Goal: Transaction & Acquisition: Purchase product/service

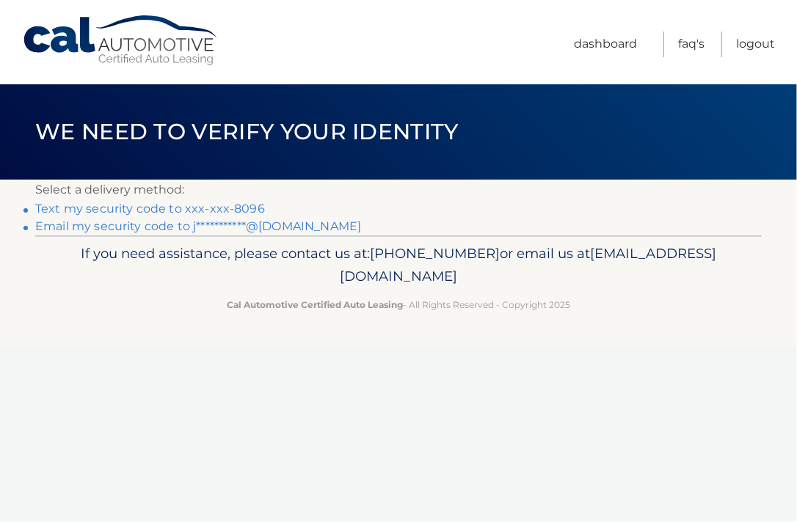
click at [286, 228] on link "**********" at bounding box center [198, 226] width 326 height 14
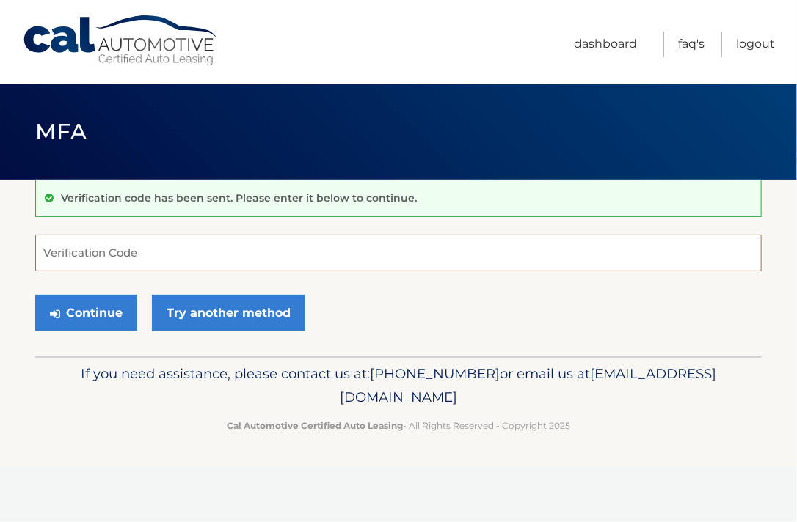
click at [233, 258] on input "Verification Code" at bounding box center [398, 253] width 727 height 37
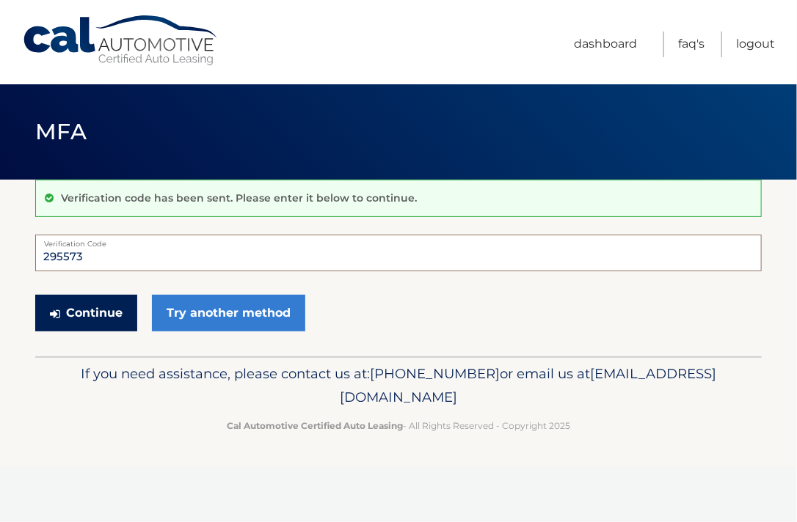
type input "295573"
click at [106, 310] on button "Continue" at bounding box center [86, 313] width 102 height 37
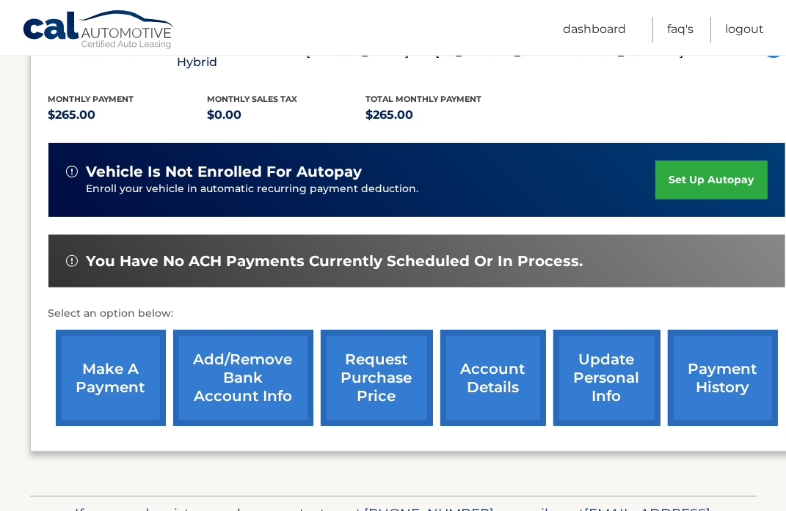
scroll to position [304, 0]
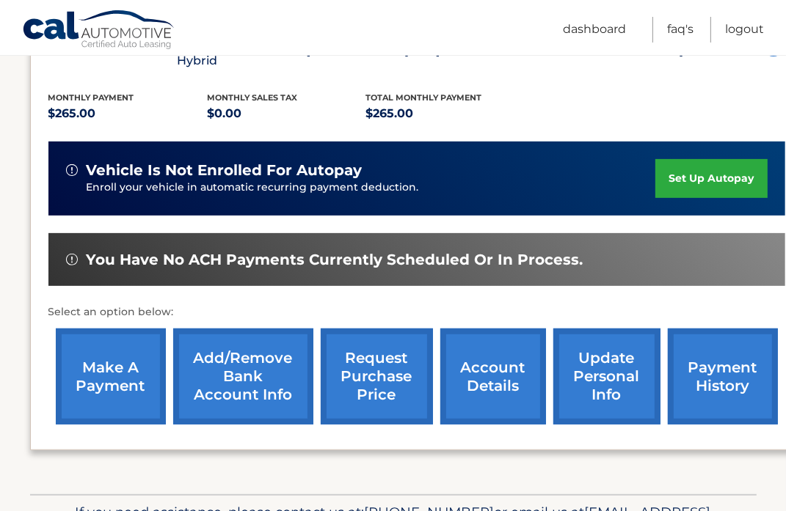
click at [116, 341] on link "make a payment" at bounding box center [111, 377] width 110 height 96
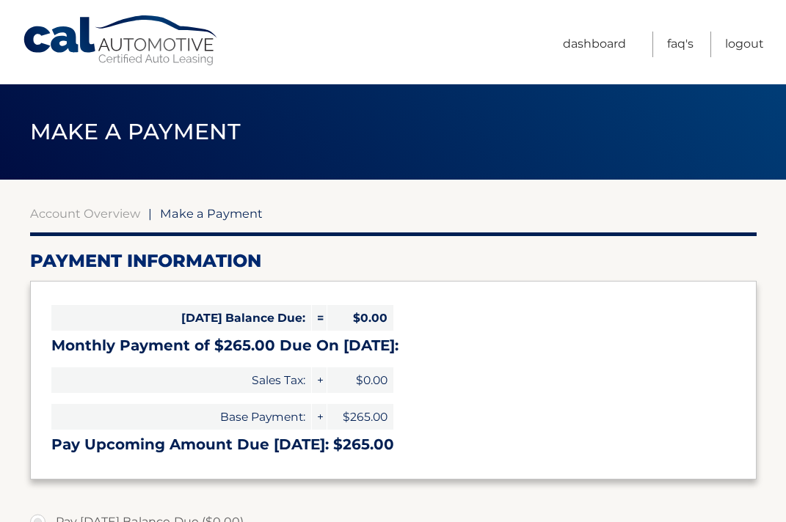
select select "ZTYxZTdhZTktMzk3NC00YTE2LThmNWItZWY2ZWNiNTNkY2Y3"
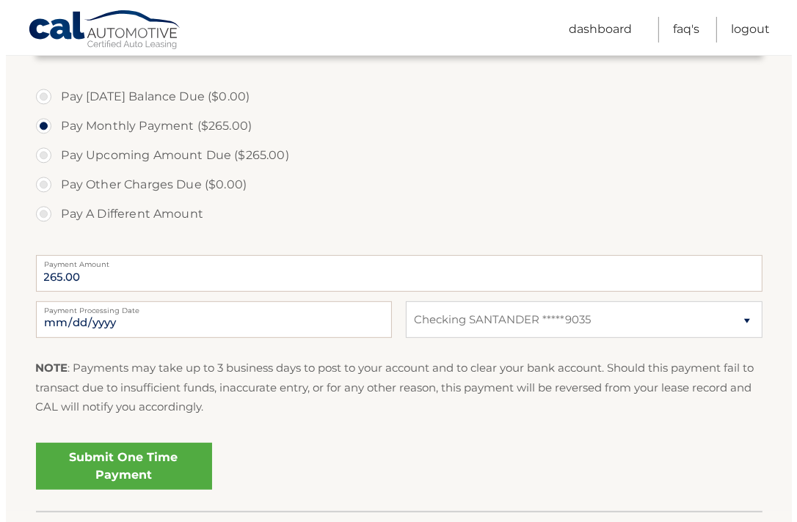
scroll to position [486, 0]
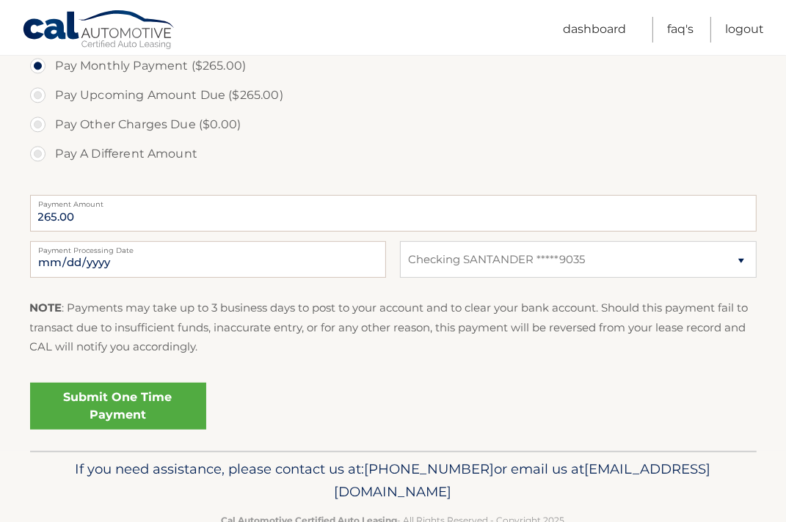
click at [116, 401] on link "Submit One Time Payment" at bounding box center [118, 406] width 176 height 47
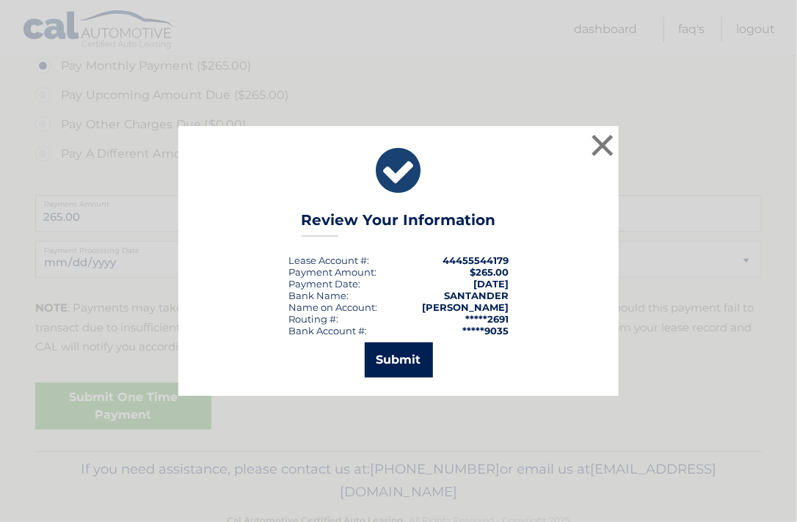
click at [402, 359] on button "Submit" at bounding box center [399, 360] width 68 height 35
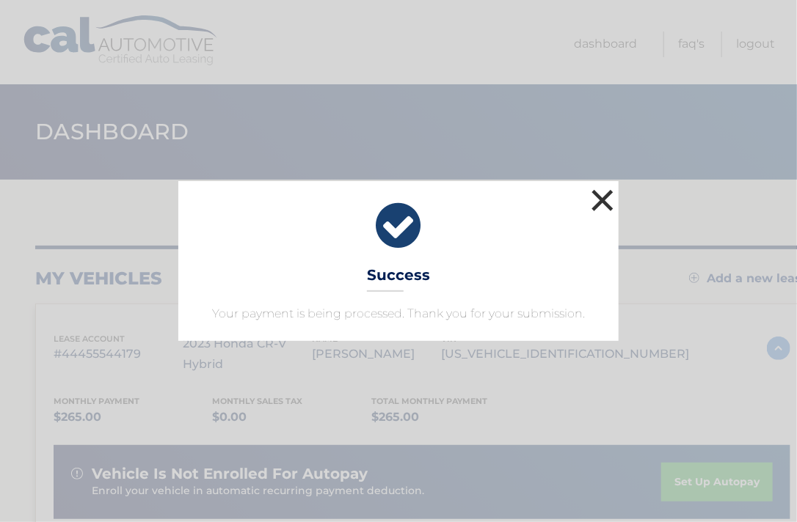
click at [600, 209] on button "×" at bounding box center [602, 200] width 29 height 29
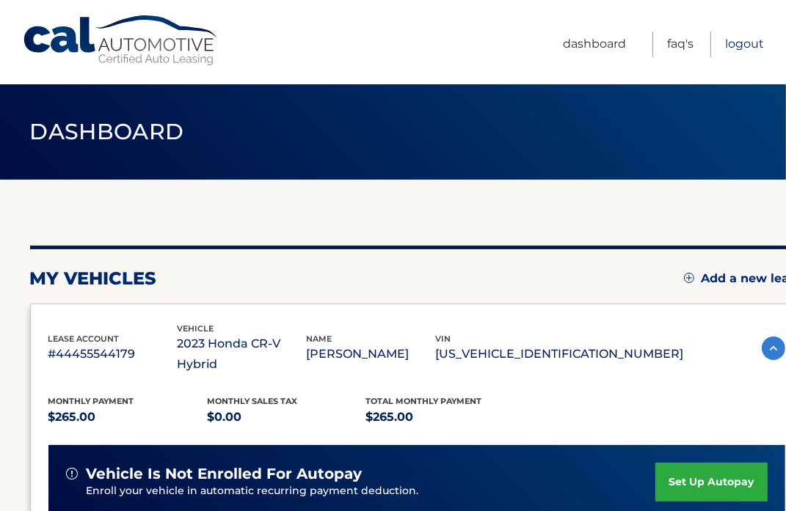
click at [749, 40] on link "Logout" at bounding box center [744, 45] width 39 height 26
